Goal: Information Seeking & Learning: Learn about a topic

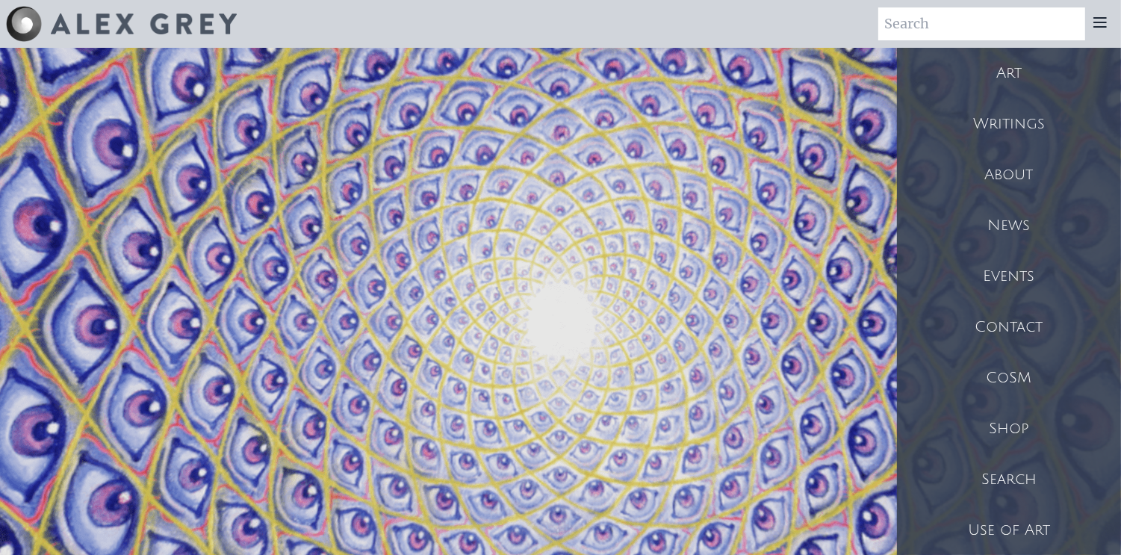
click at [1015, 77] on div "Art" at bounding box center [1009, 73] width 224 height 51
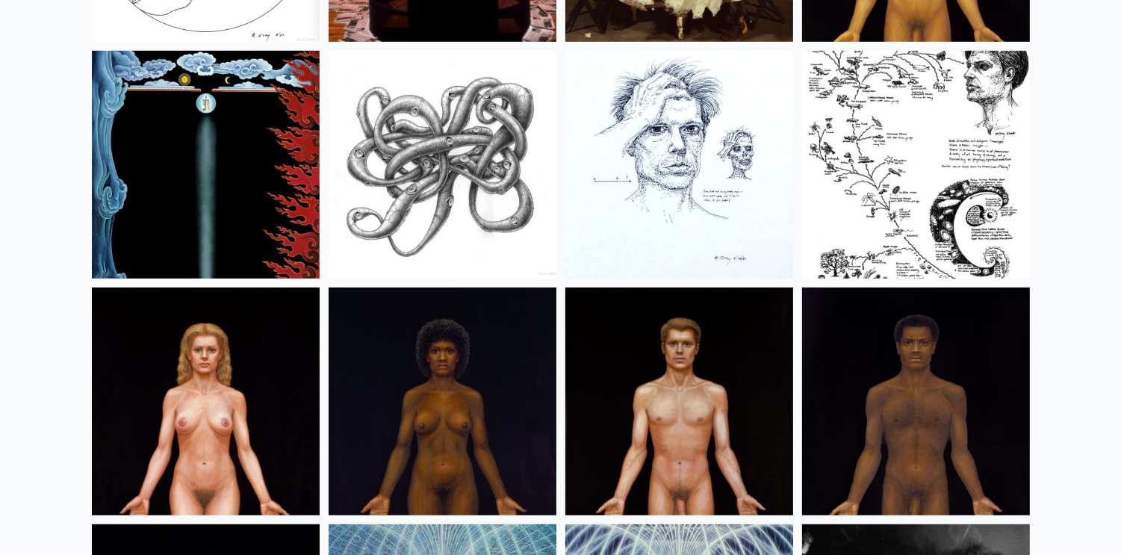
scroll to position [17910, 0]
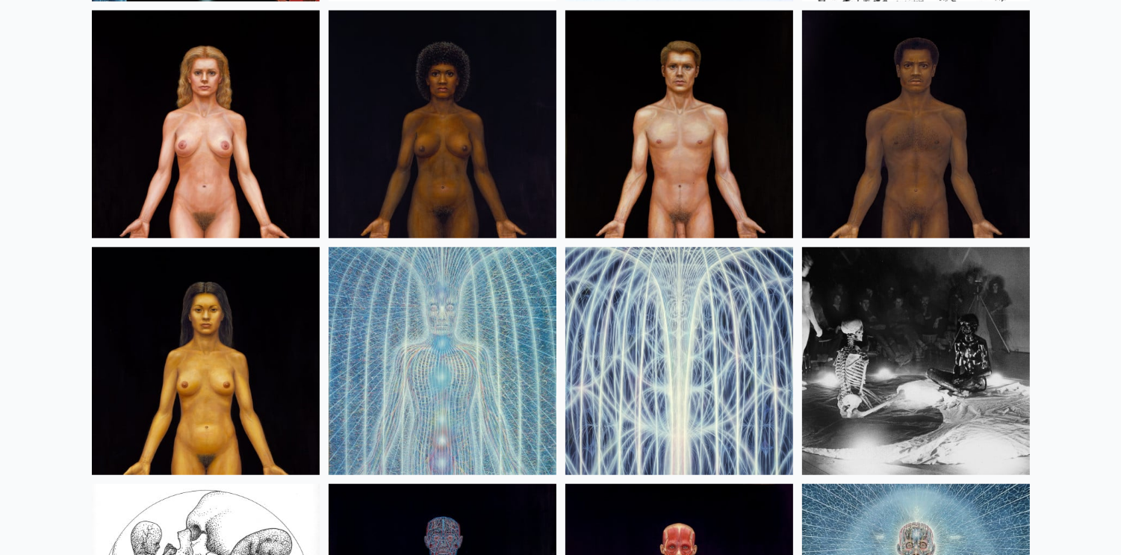
click at [238, 156] on img at bounding box center [206, 124] width 228 height 228
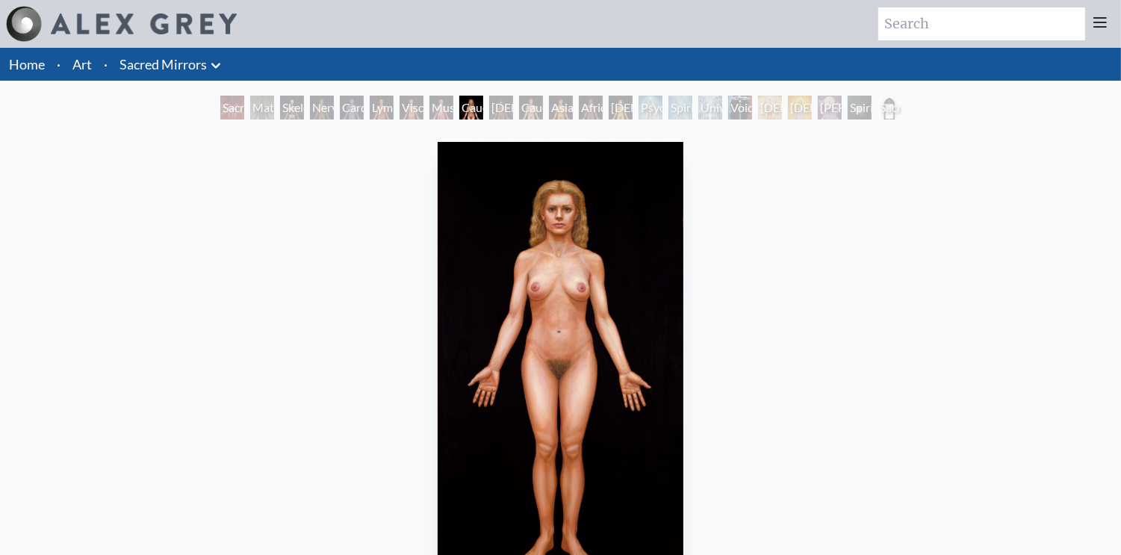
click at [170, 73] on link "Sacred Mirrors" at bounding box center [162, 64] width 87 height 21
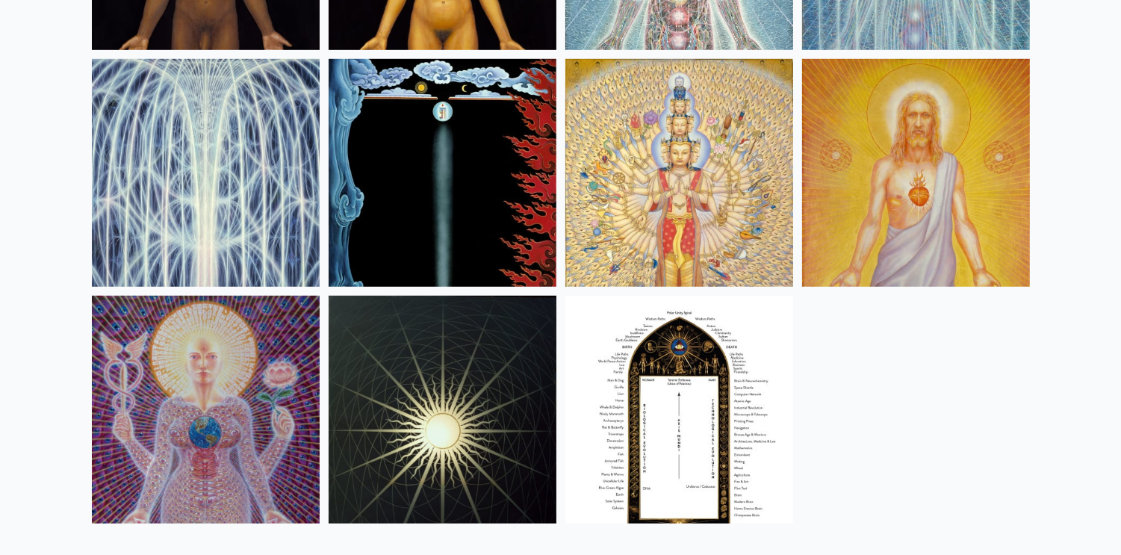
scroll to position [1039, 0]
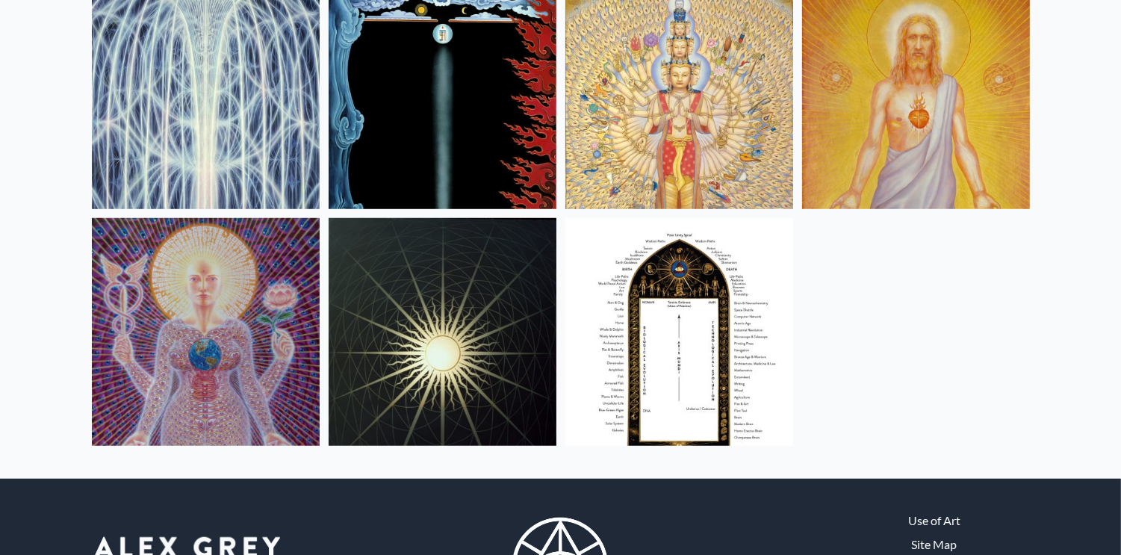
scroll to position [1135, 0]
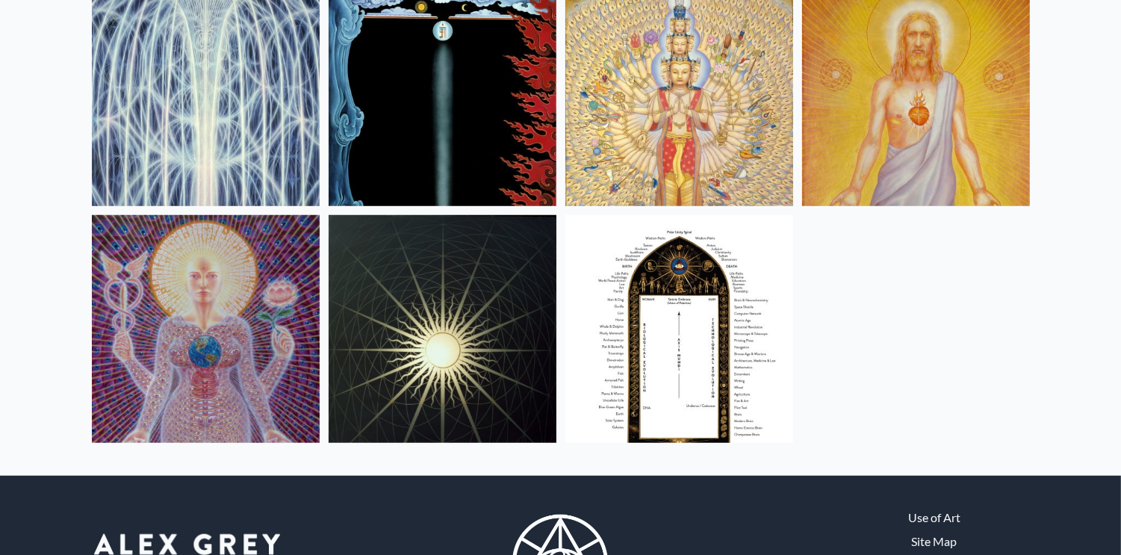
click at [226, 326] on img at bounding box center [206, 329] width 228 height 228
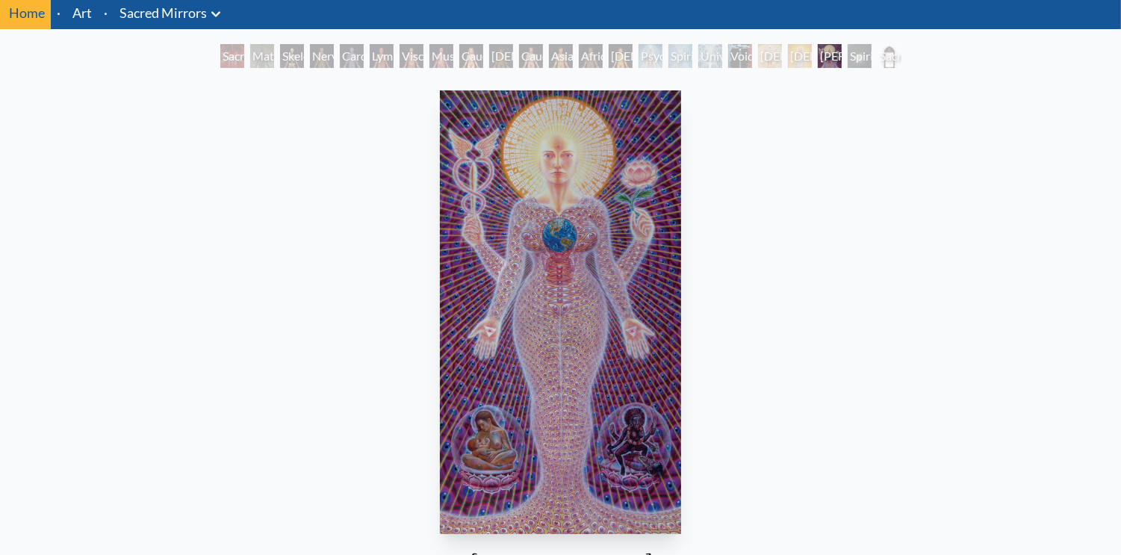
scroll to position [61, 0]
